Goal: Task Accomplishment & Management: Use online tool/utility

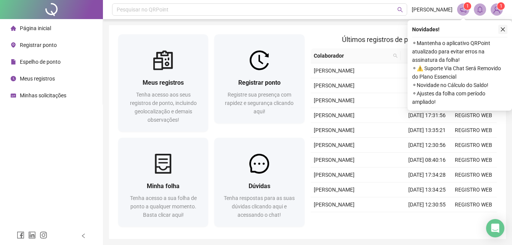
click at [502, 29] on icon "close" at bounding box center [503, 29] width 4 height 4
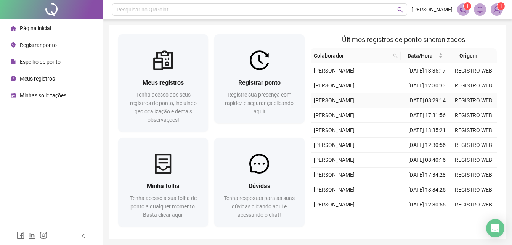
click at [39, 44] on span "Registrar ponto" at bounding box center [38, 45] width 37 height 6
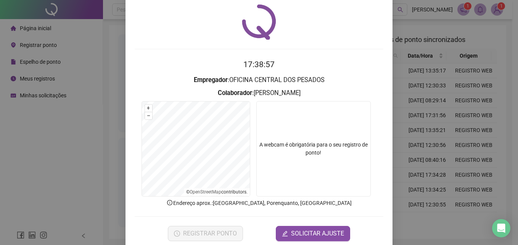
scroll to position [36, 0]
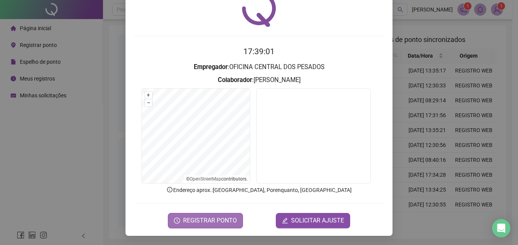
click at [205, 220] on span "REGISTRAR PONTO" at bounding box center [210, 220] width 54 height 9
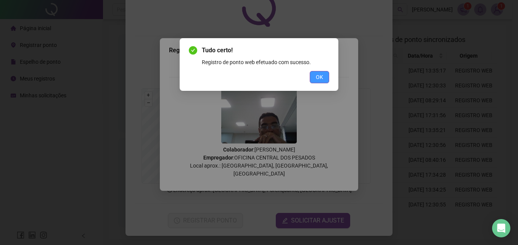
click at [319, 76] on span "OK" at bounding box center [319, 77] width 7 height 8
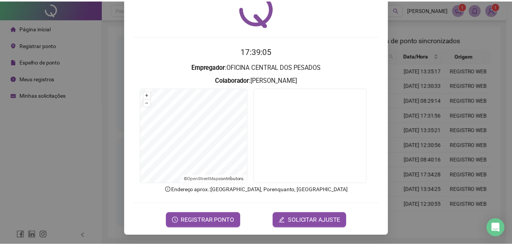
scroll to position [0, 0]
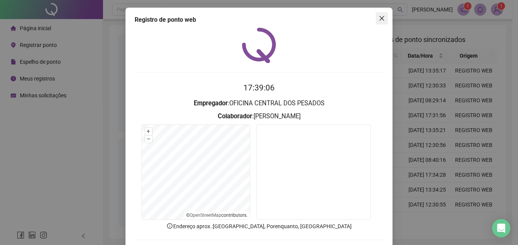
click at [379, 20] on icon "close" at bounding box center [382, 18] width 6 height 6
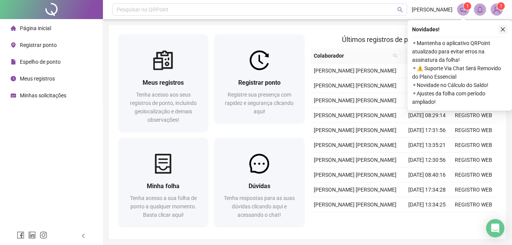
click at [505, 30] on icon "close" at bounding box center [502, 29] width 5 height 5
